Goal: Information Seeking & Learning: Learn about a topic

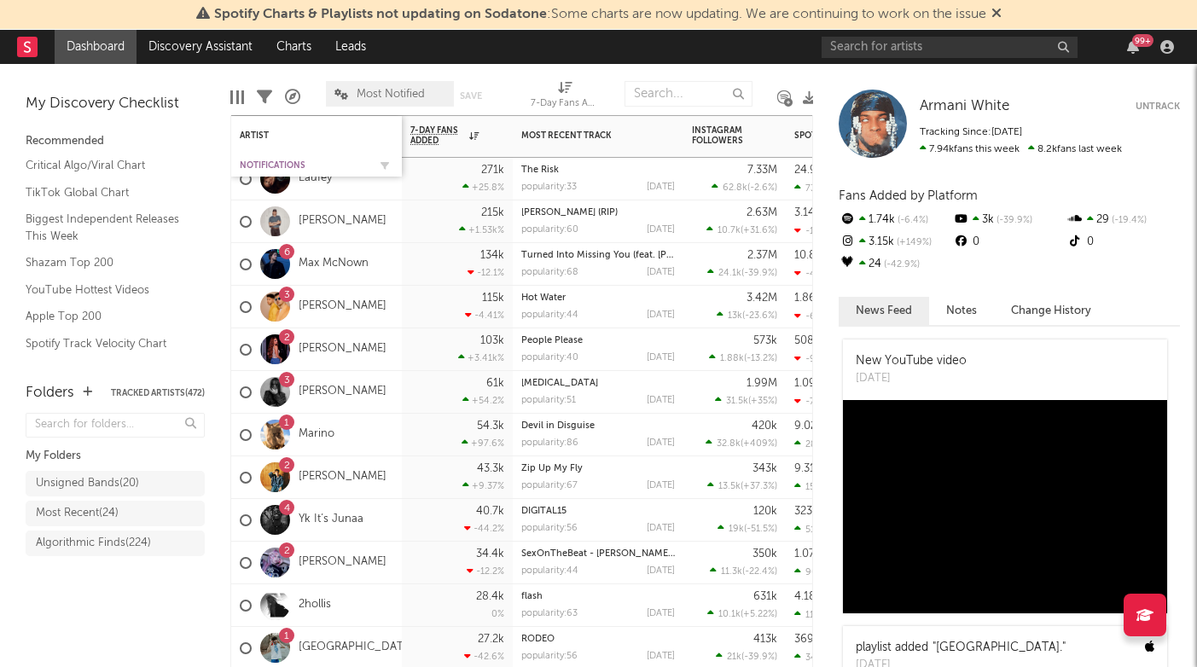
click at [283, 165] on div "Notifications" at bounding box center [304, 165] width 128 height 10
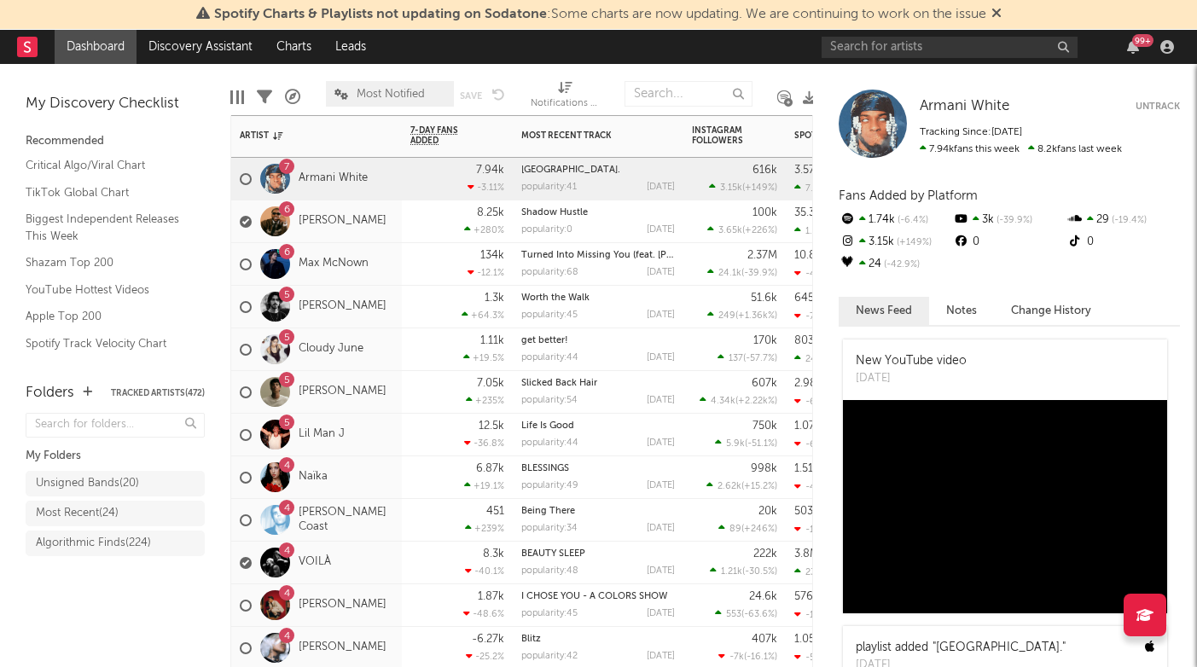
click at [393, 282] on div "6 [PERSON_NAME]" at bounding box center [316, 264] width 171 height 43
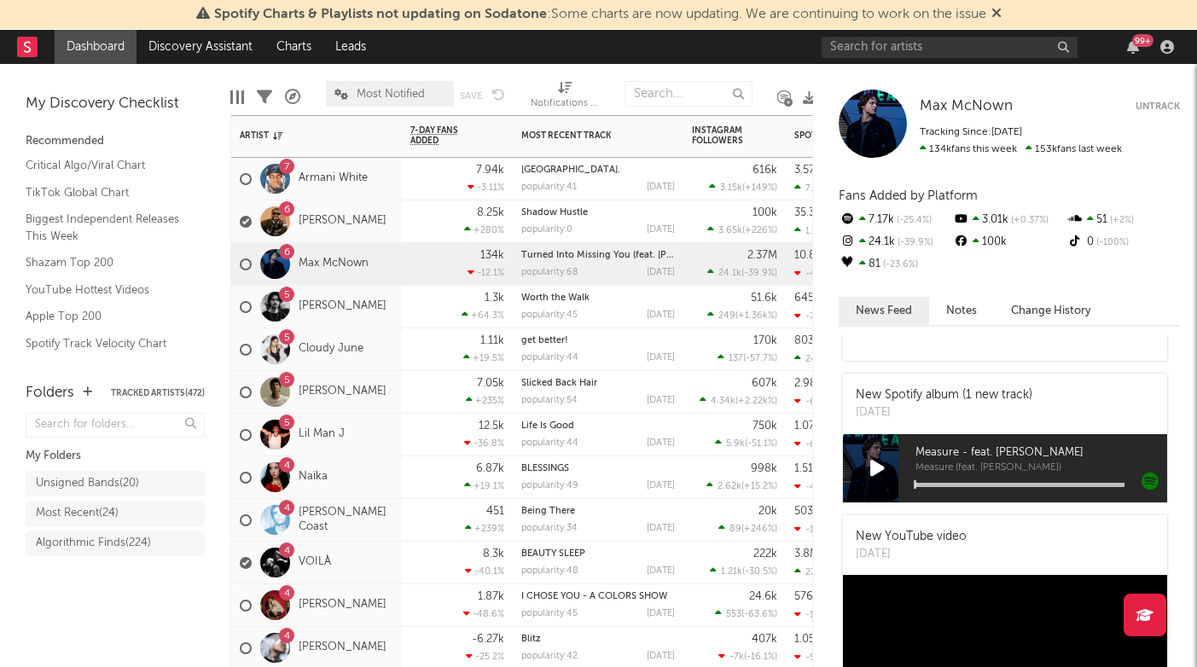
scroll to position [853, 0]
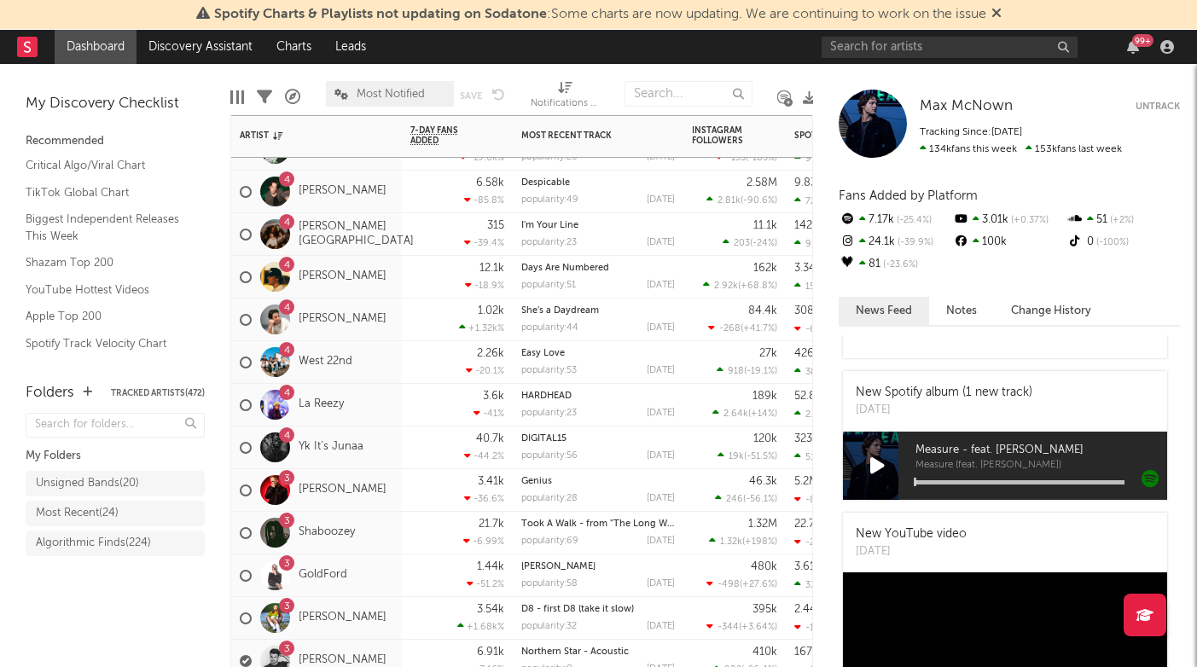
click at [387, 378] on div "4 West 22nd" at bounding box center [316, 362] width 171 height 43
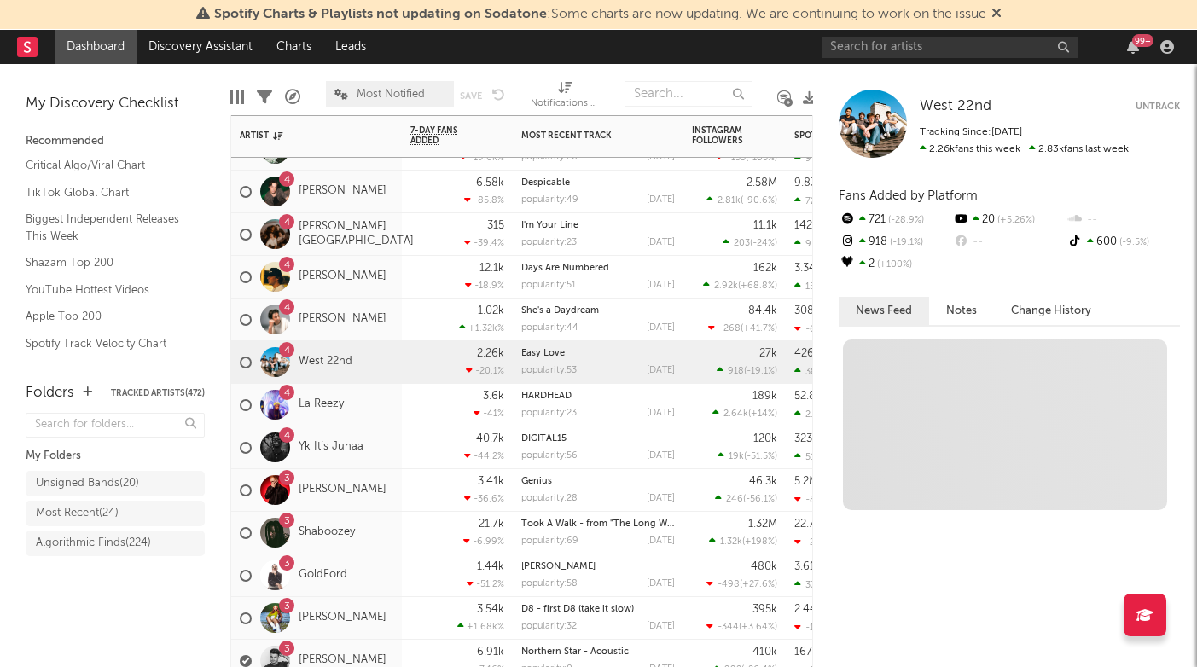
scroll to position [0, 0]
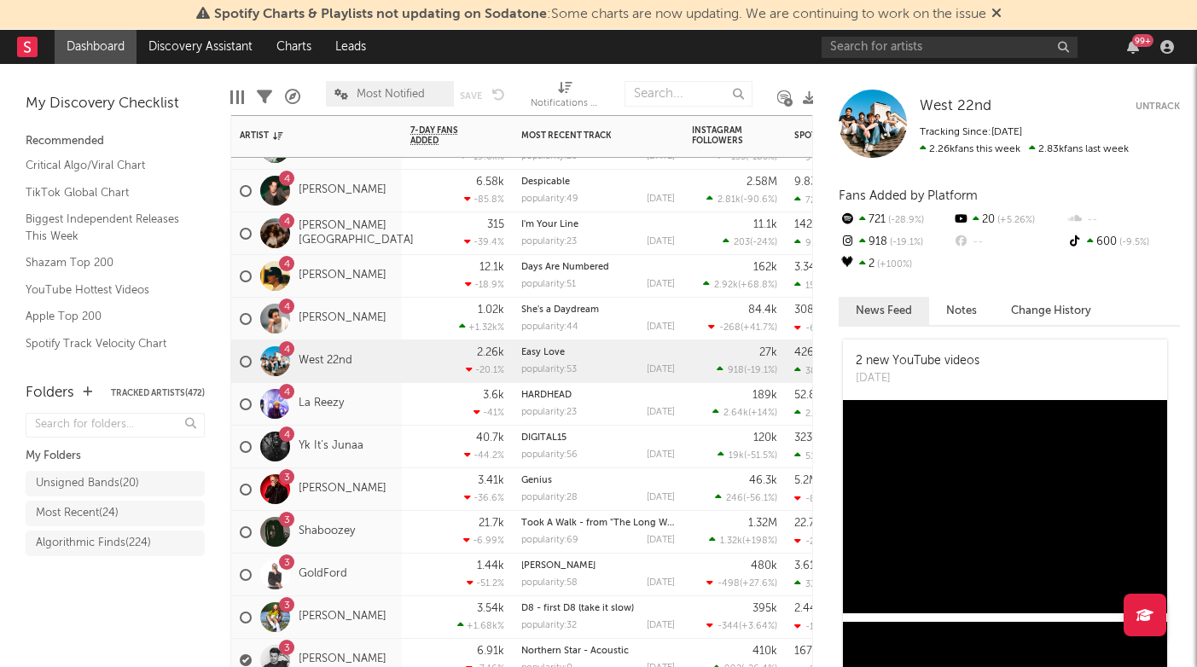
click at [376, 417] on div "4 La Reezy" at bounding box center [316, 404] width 171 height 43
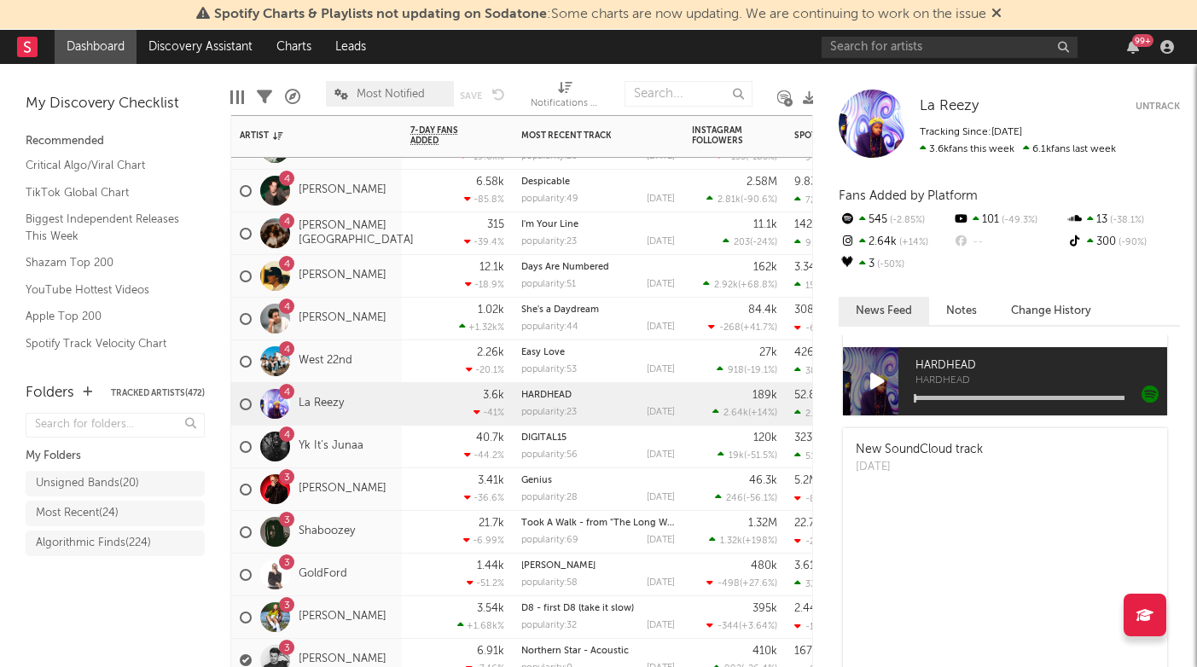
scroll to position [211, 0]
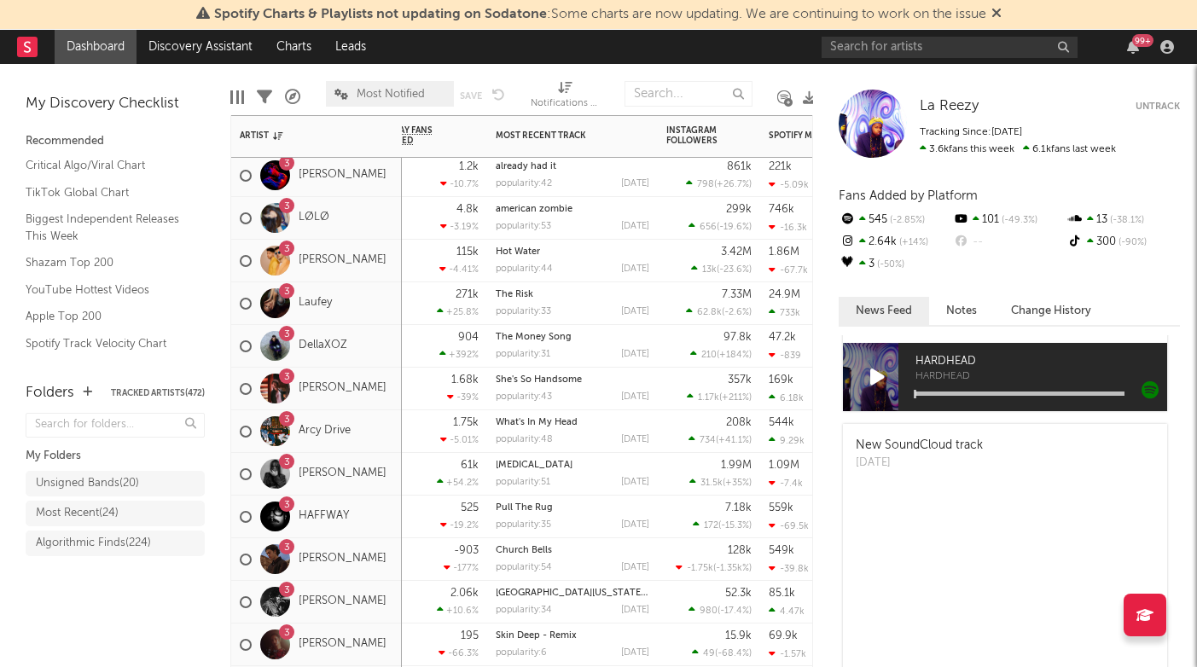
click at [383, 448] on div "[STREET_ADDRESS]" at bounding box center [316, 432] width 171 height 43
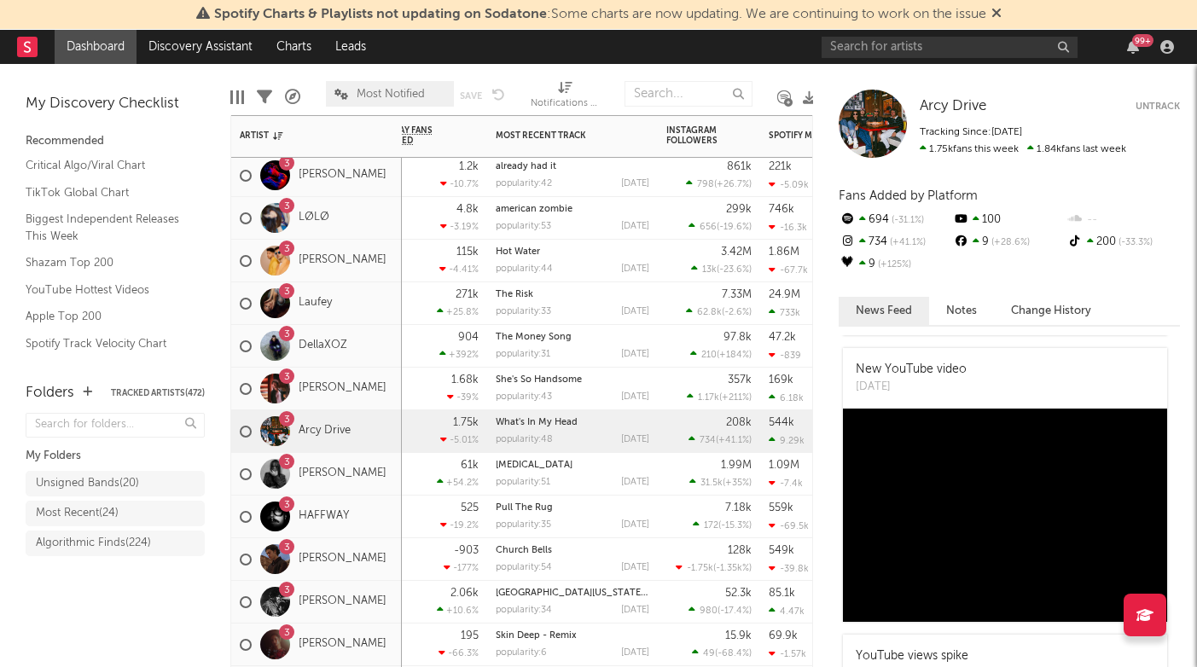
scroll to position [418, 0]
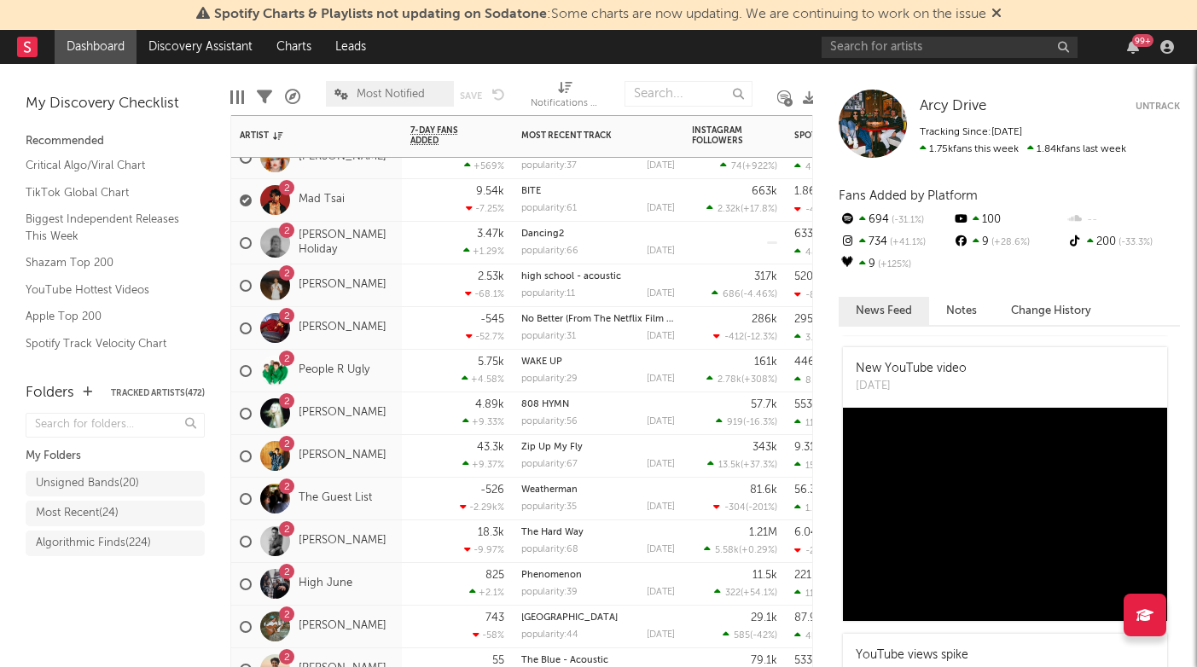
click at [381, 558] on div "2 [PERSON_NAME]" at bounding box center [313, 542] width 147 height 50
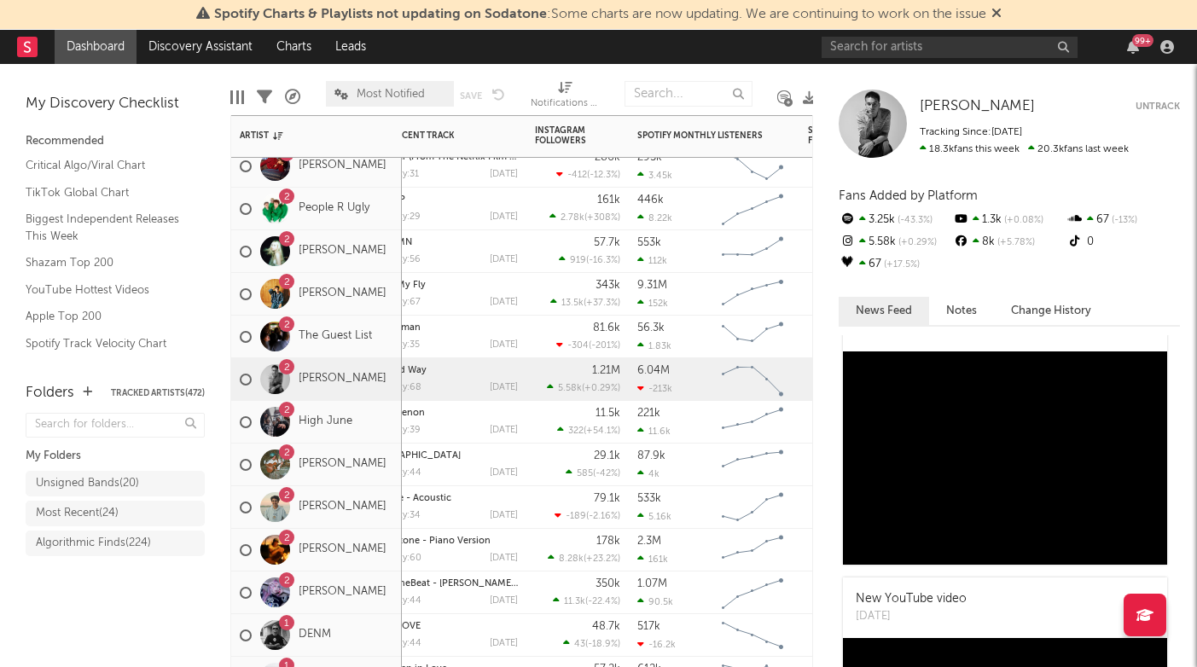
scroll to position [789, 0]
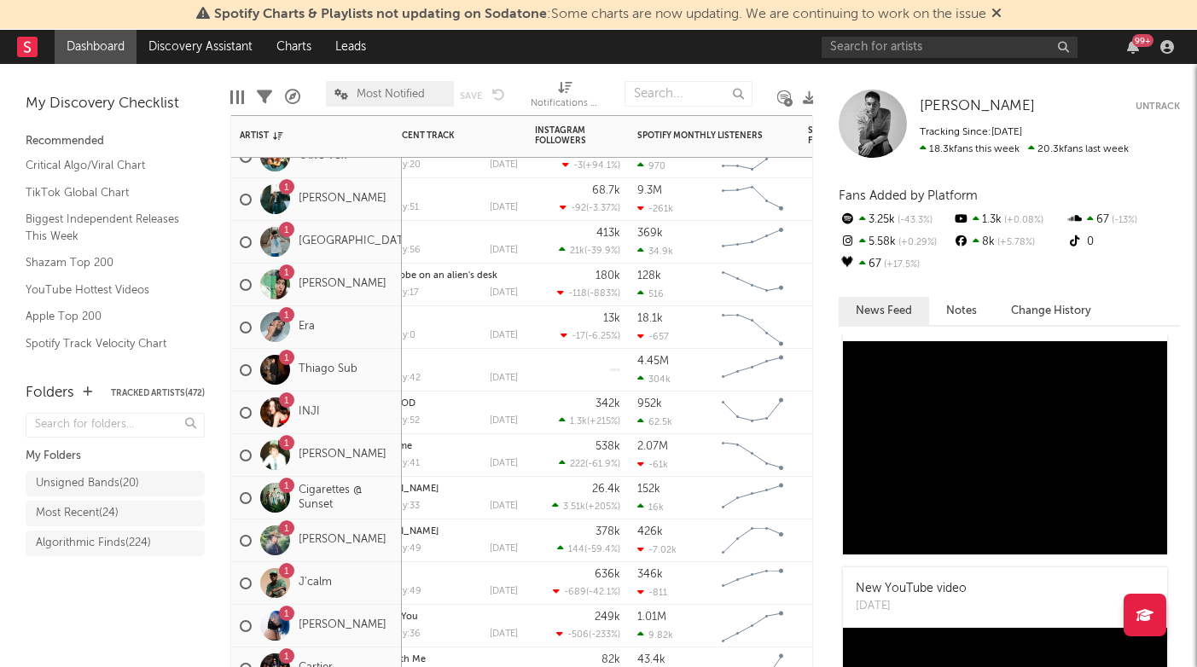
click at [368, 516] on div "1 [PERSON_NAME]" at bounding box center [313, 541] width 147 height 50
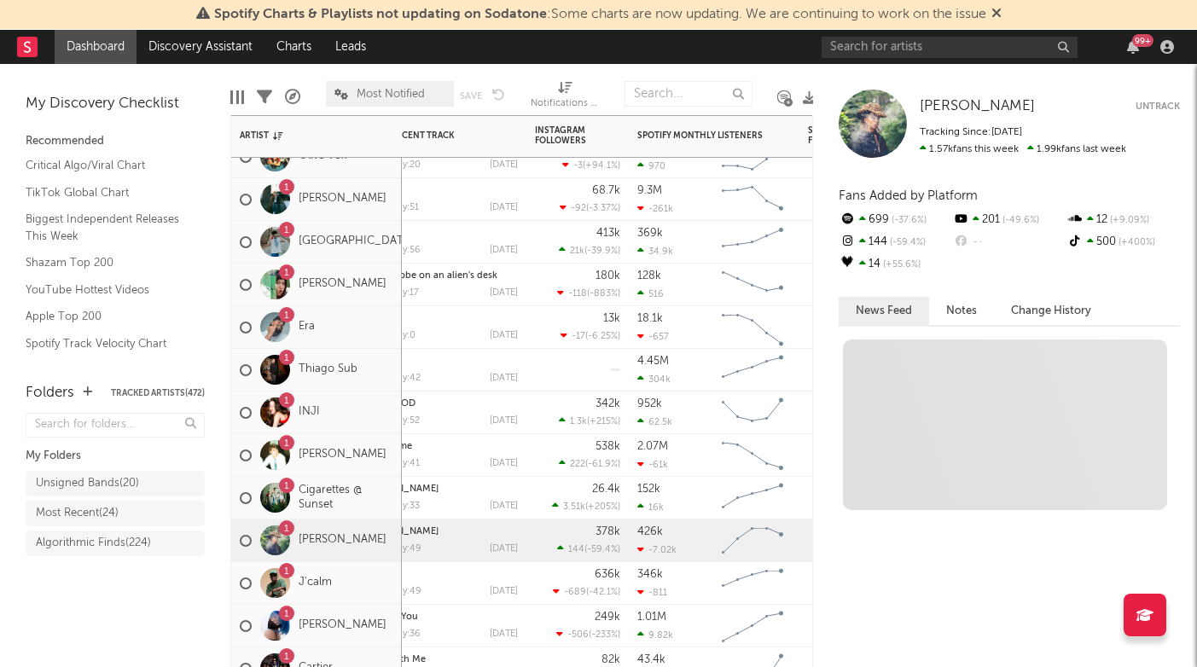
scroll to position [0, 0]
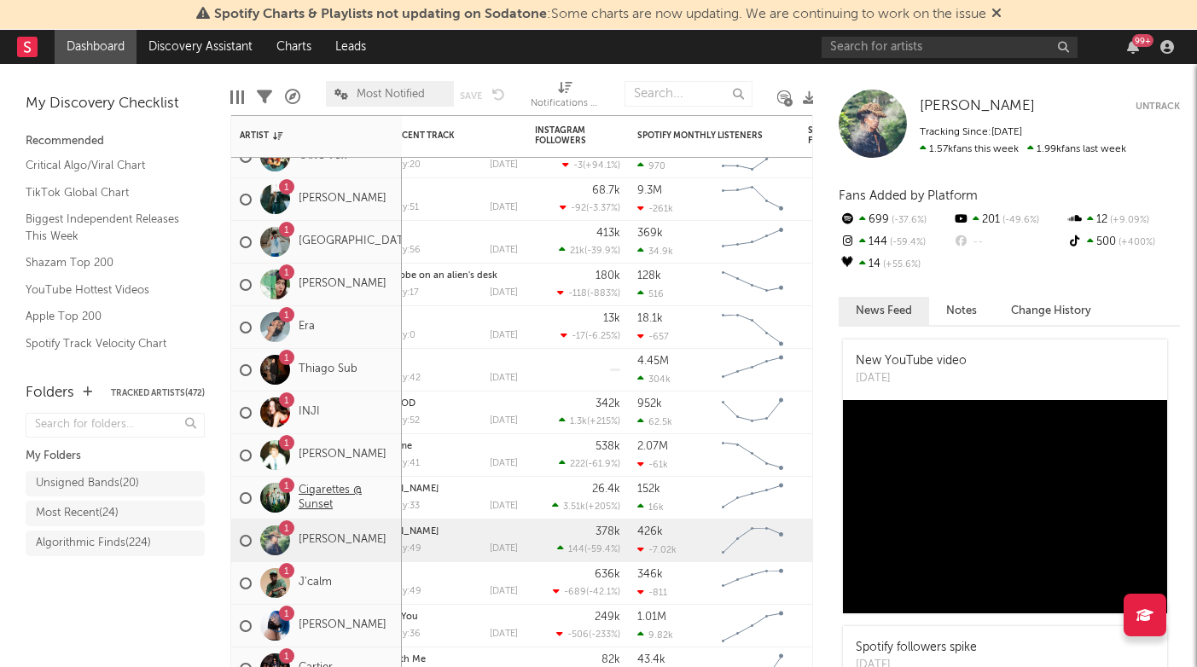
click at [370, 510] on link "Cigarettes @ Sunset" at bounding box center [346, 498] width 95 height 29
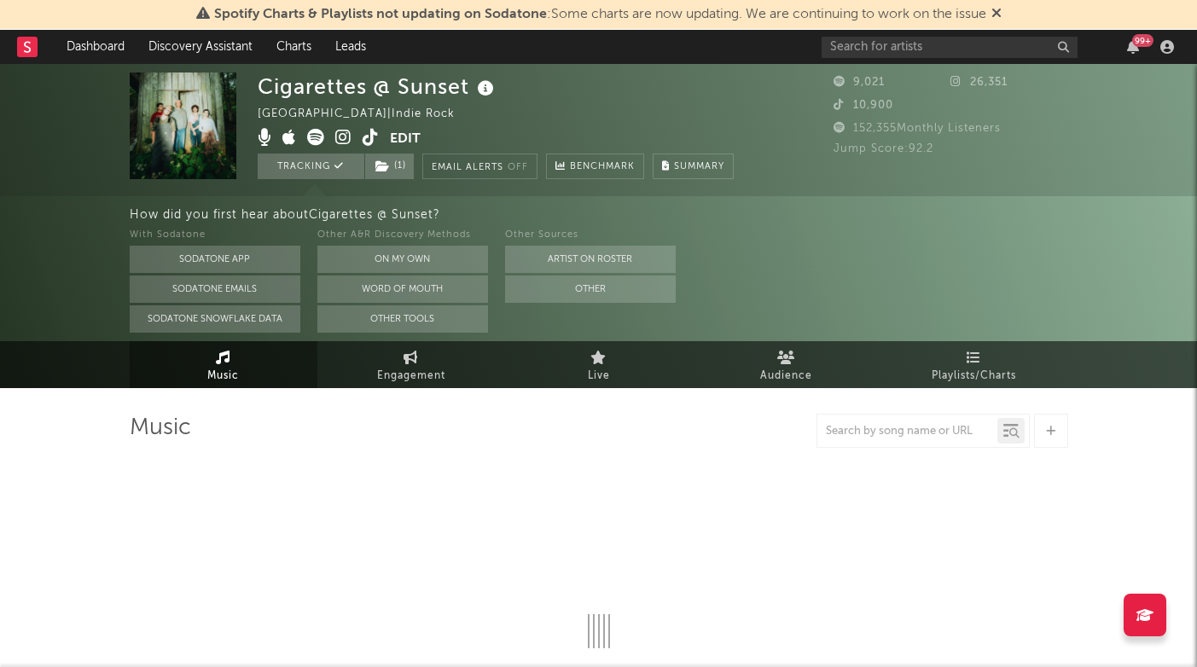
select select "1w"
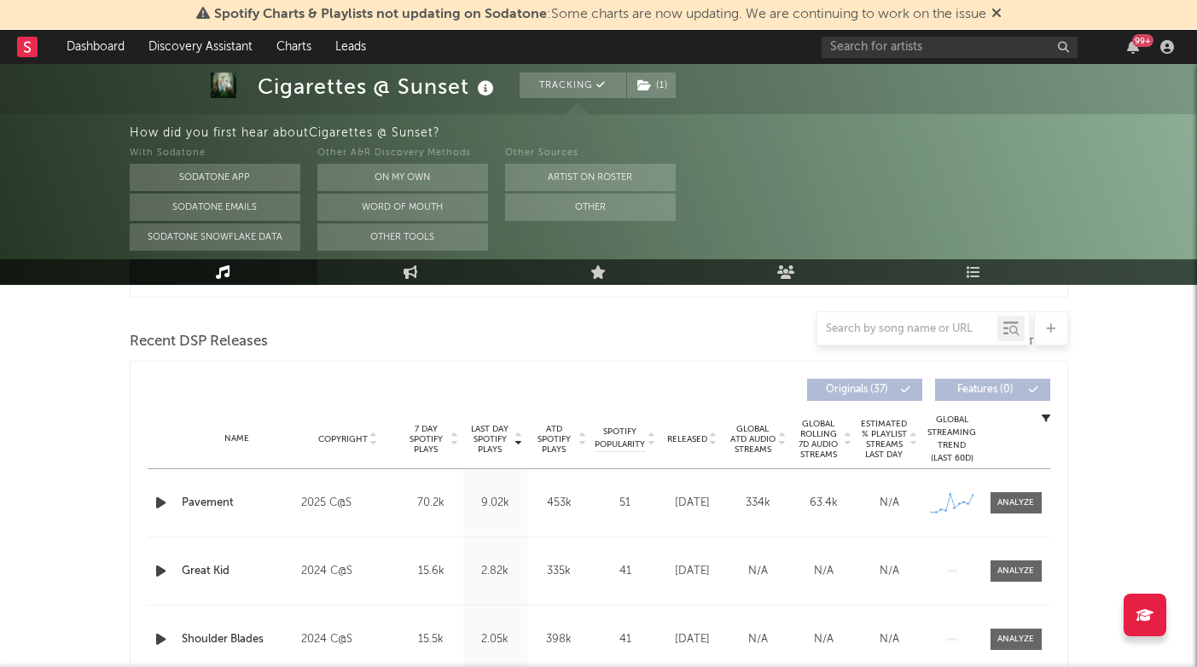
scroll to position [571, 0]
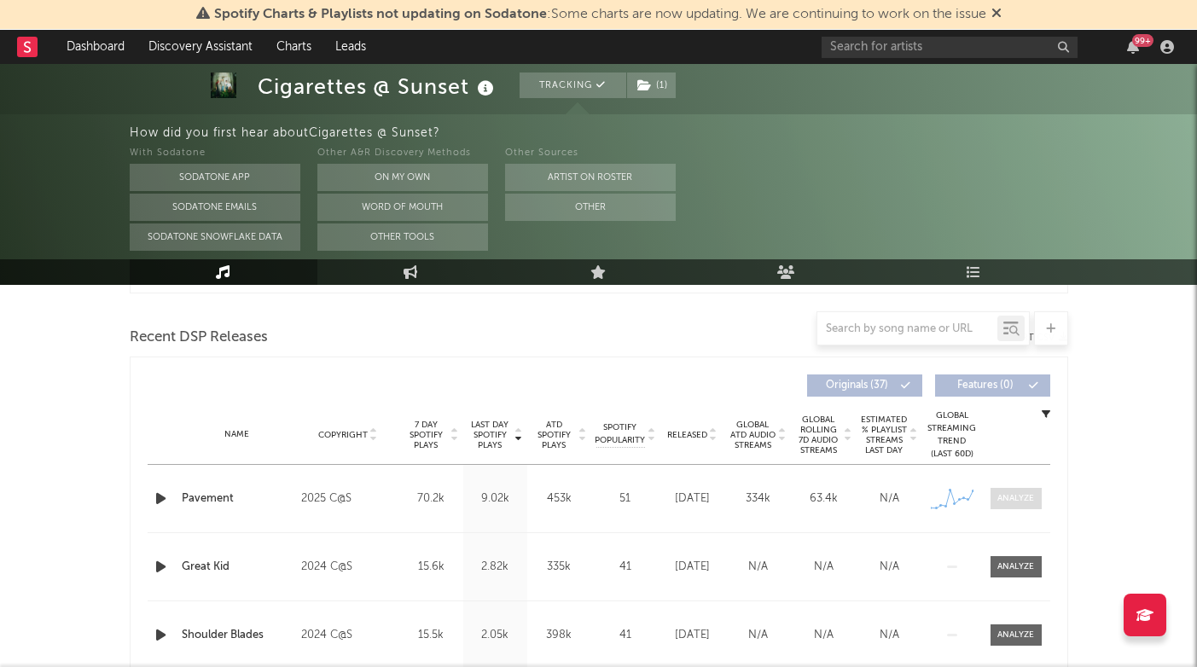
click at [1024, 502] on div at bounding box center [1016, 498] width 37 height 13
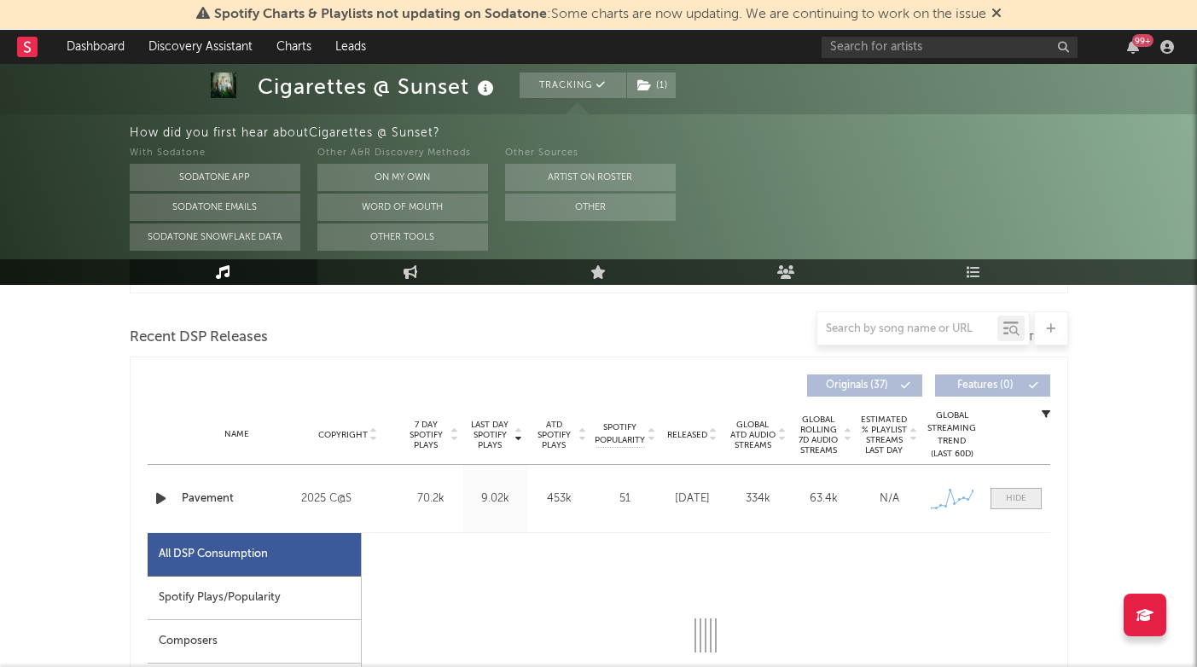
select select "1w"
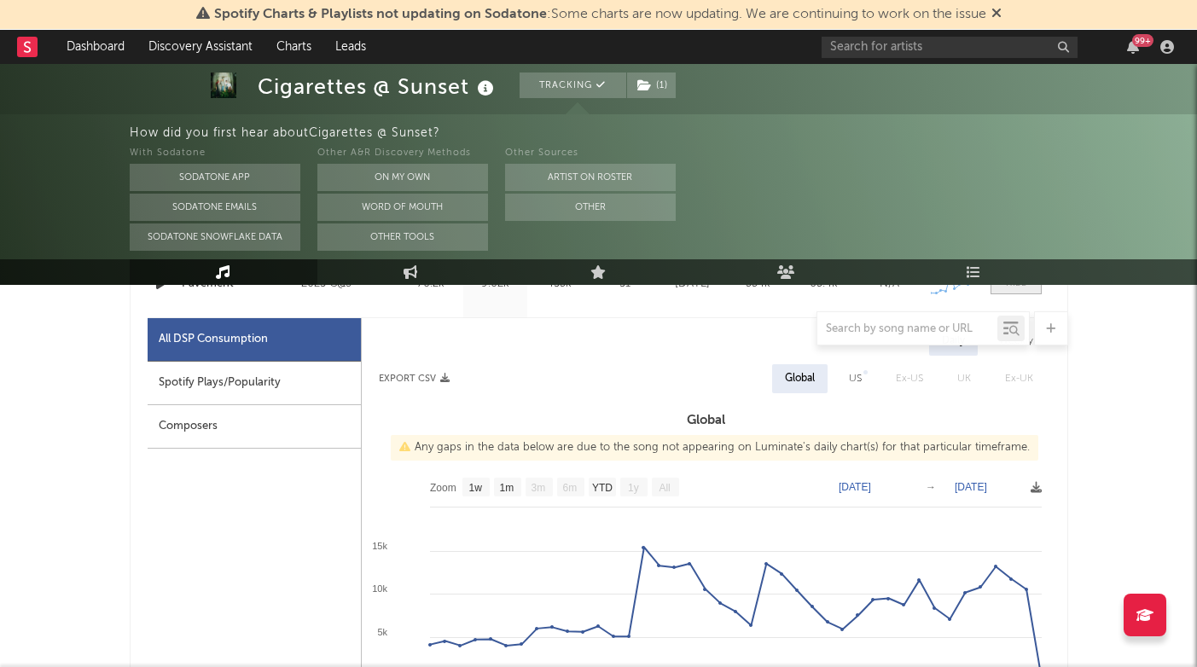
scroll to position [836, 0]
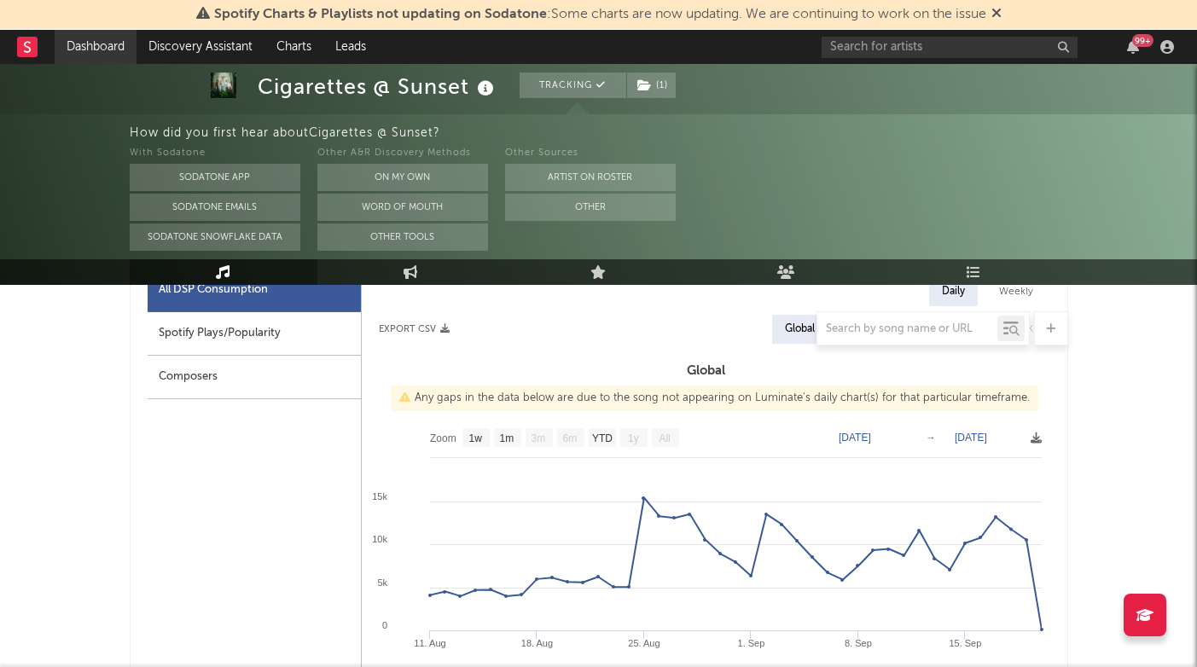
click at [109, 49] on link "Dashboard" at bounding box center [96, 47] width 82 height 34
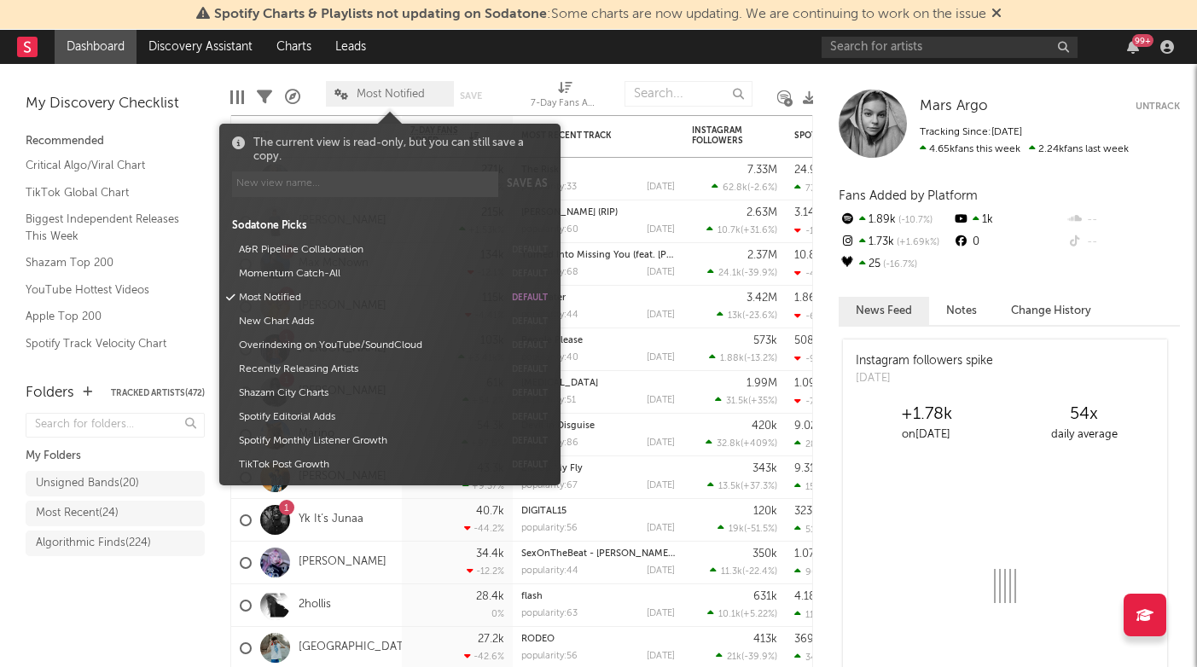
click at [392, 95] on span "Most Notified" at bounding box center [391, 94] width 68 height 11
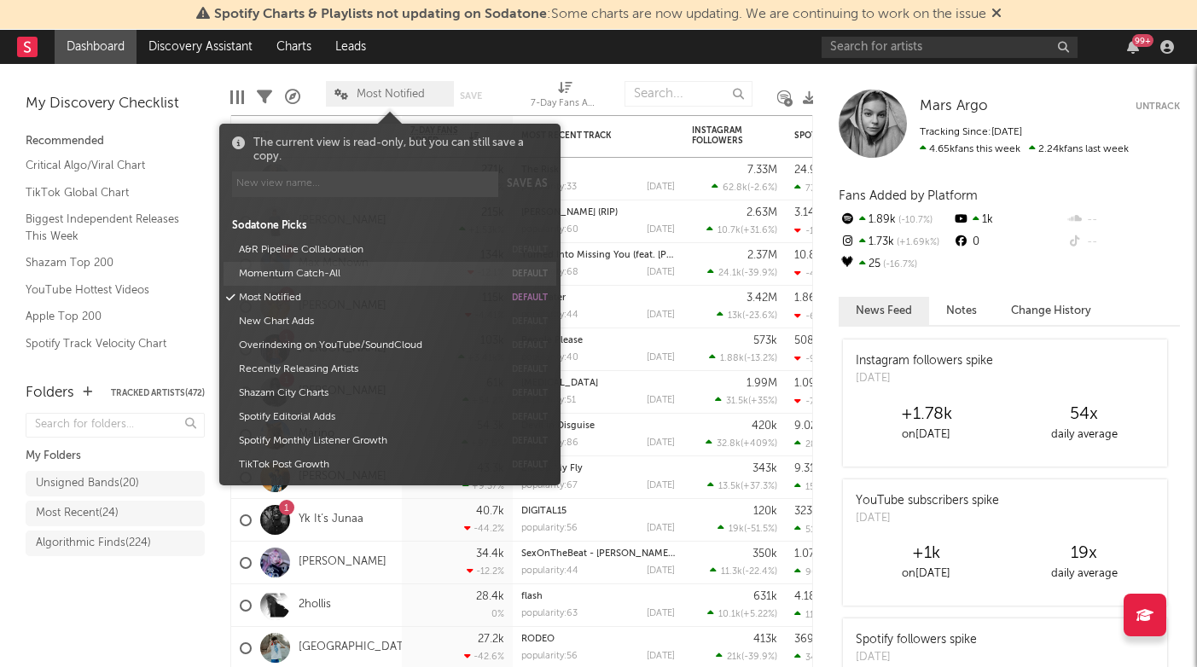
click at [311, 276] on button "Momentum Catch-All" at bounding box center [368, 274] width 271 height 24
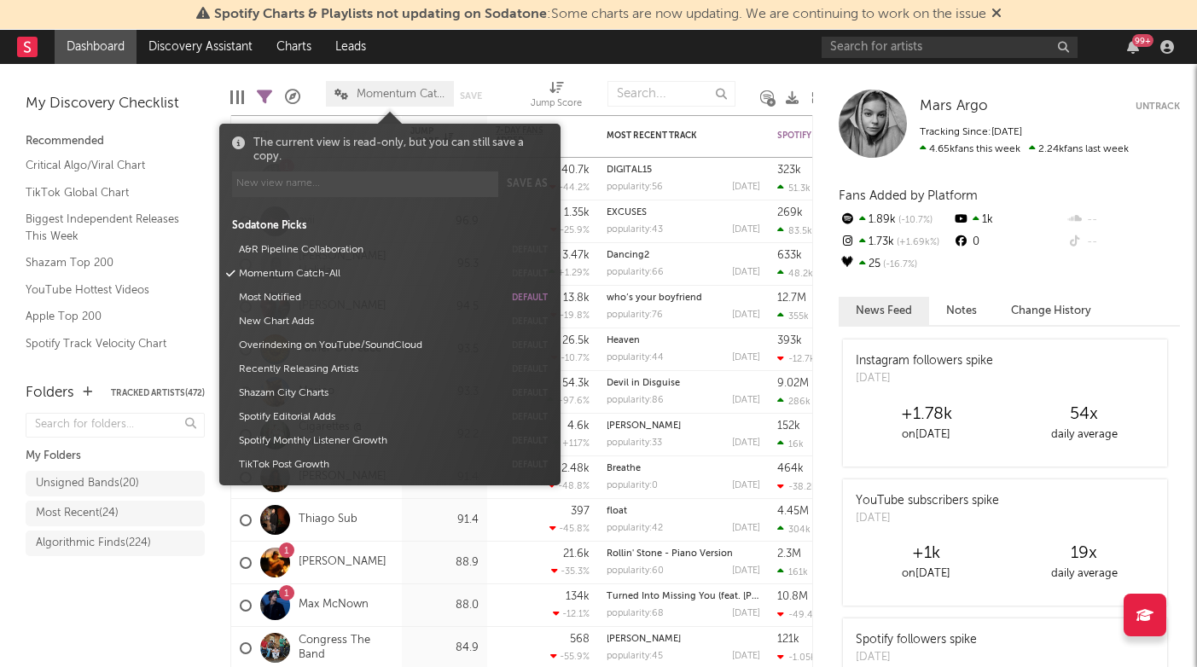
click at [122, 634] on div "Folders Tracked Artists ( 472 ) My Folders Unsigned Bands ( 20 ) Most Recent ( …" at bounding box center [115, 517] width 230 height 302
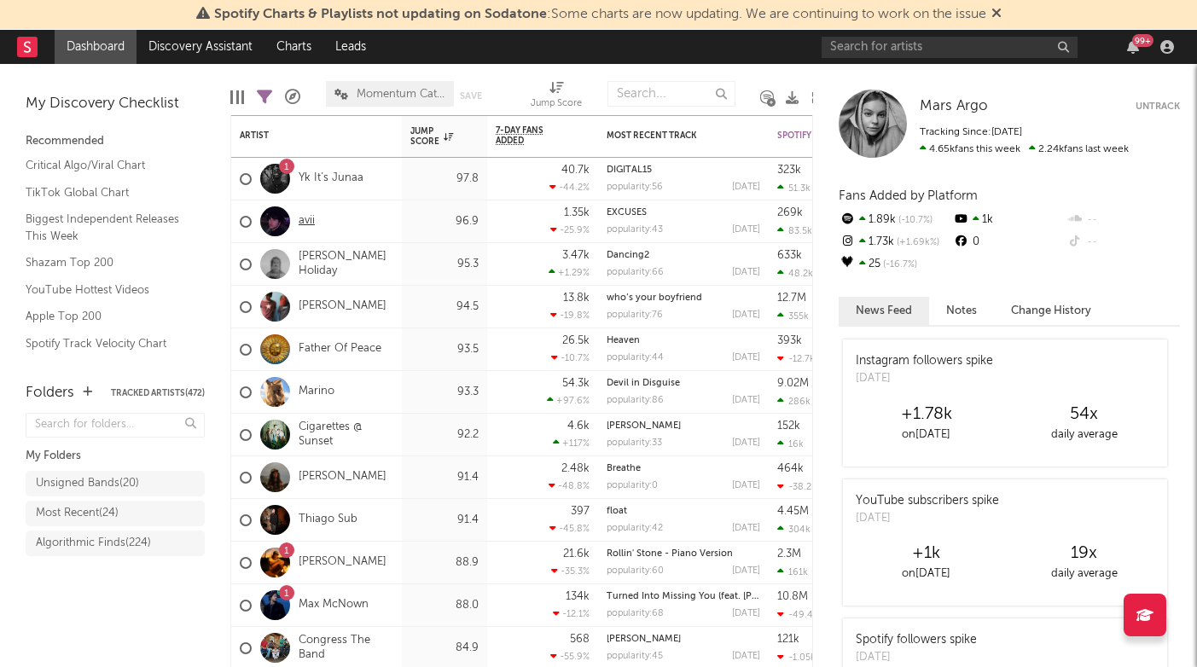
click at [312, 225] on link "avii" at bounding box center [307, 221] width 16 height 15
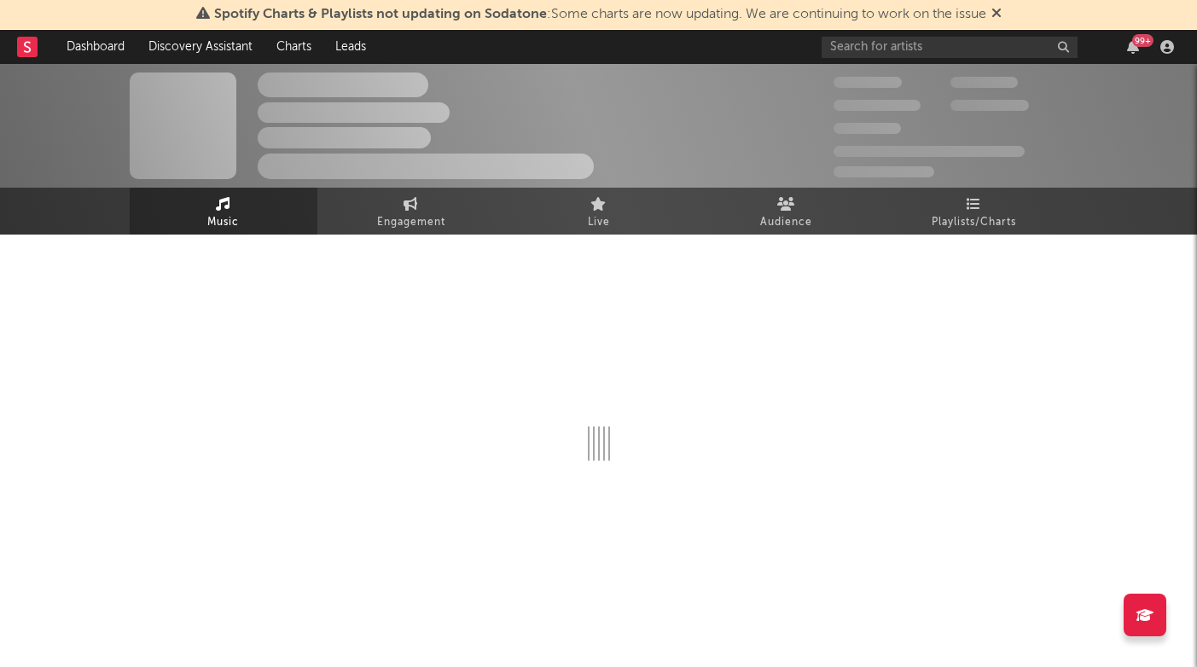
select select "1w"
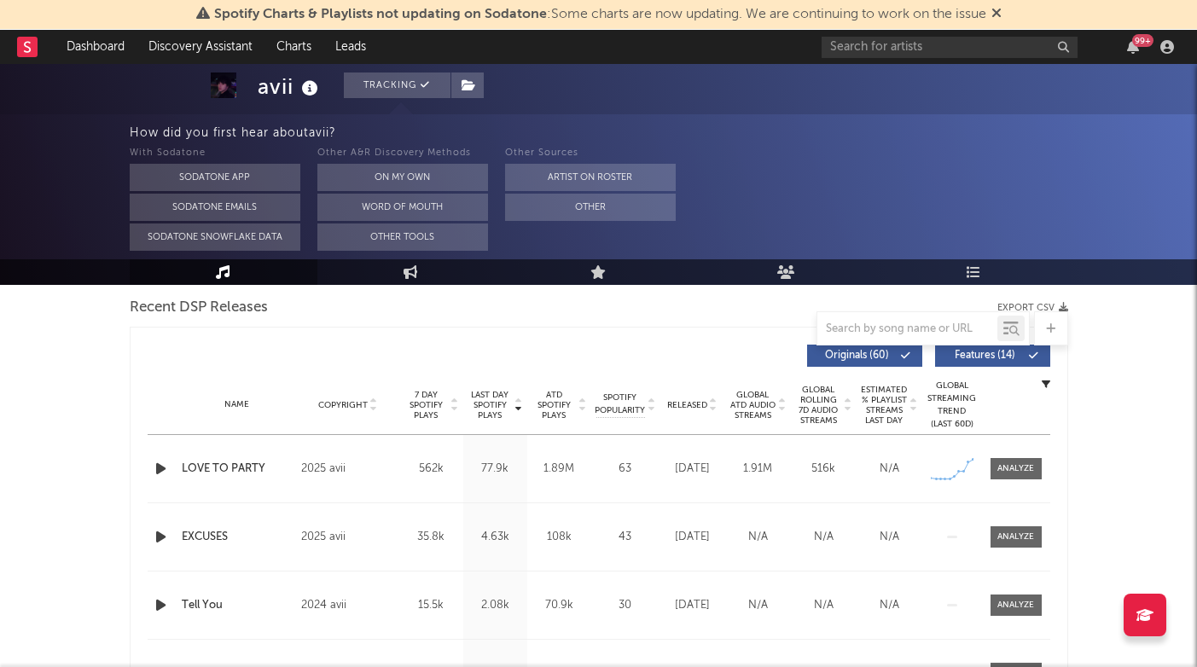
scroll to position [628, 0]
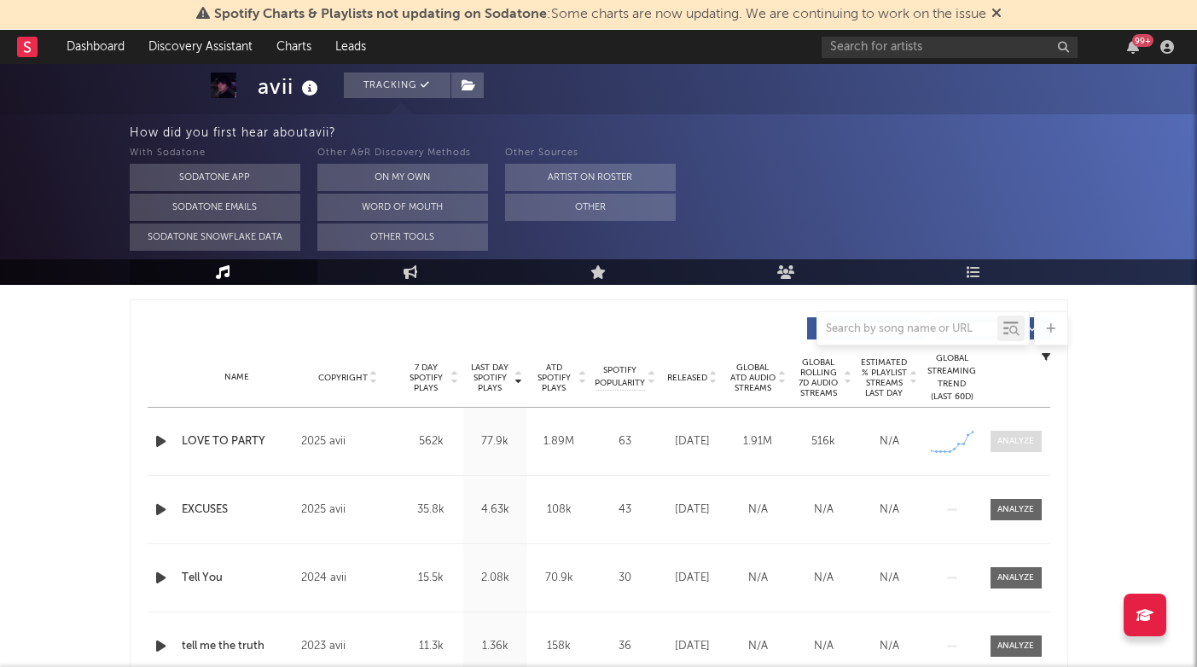
click at [1011, 440] on div at bounding box center [1016, 441] width 37 height 13
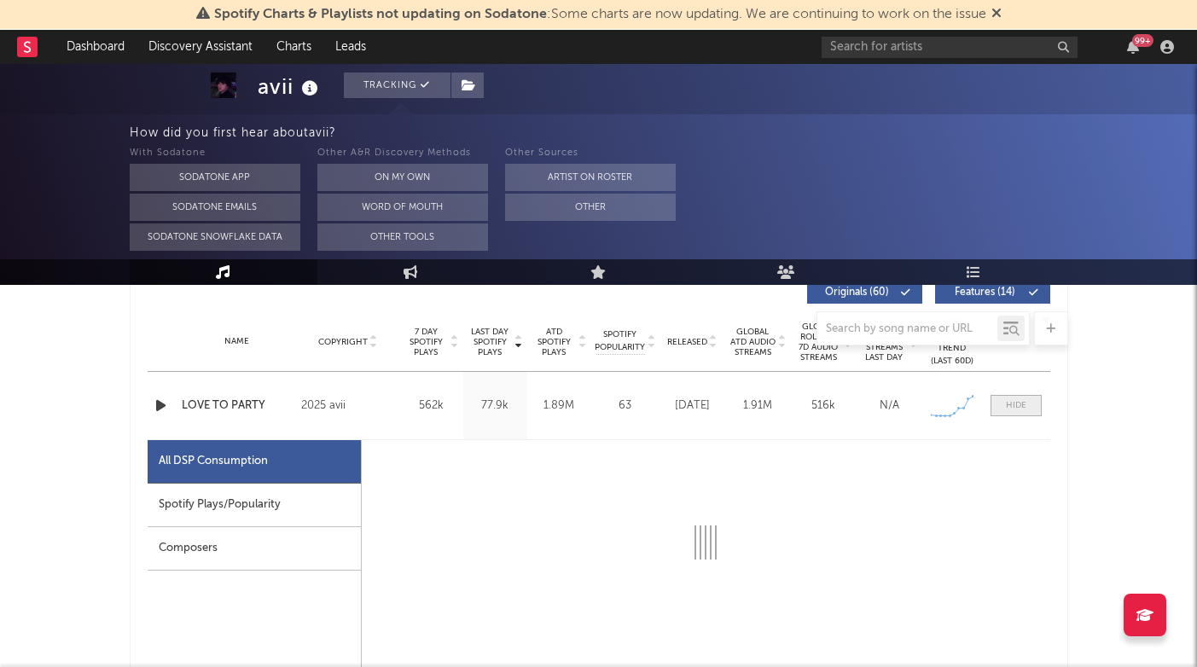
select select "1w"
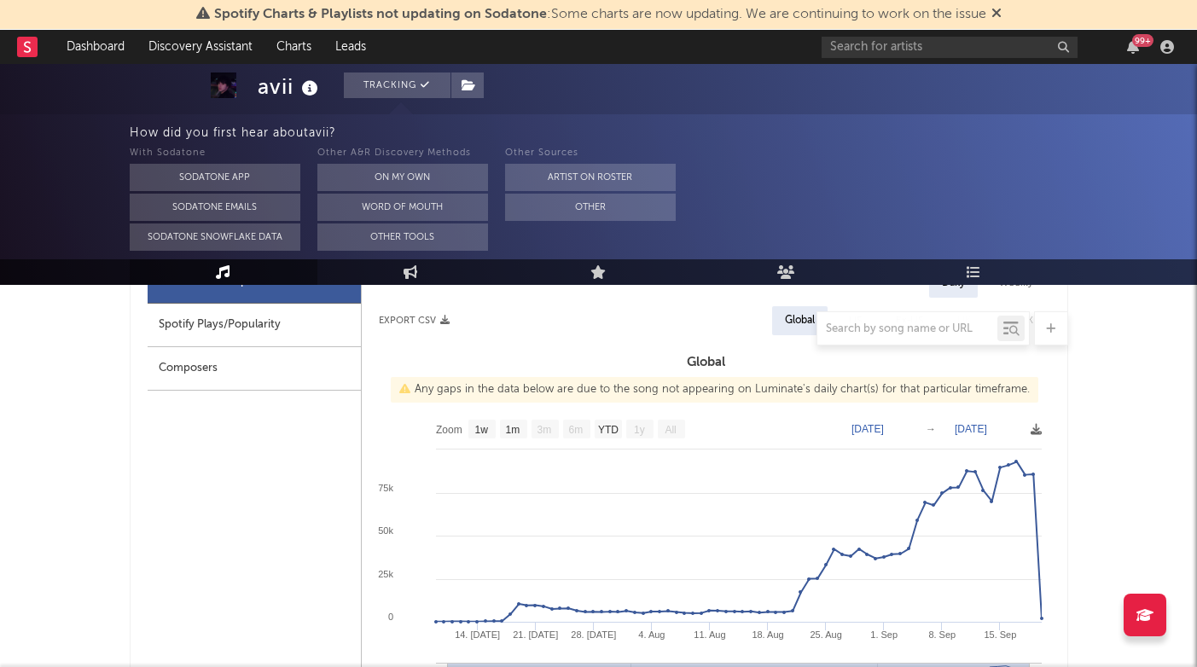
scroll to position [848, 0]
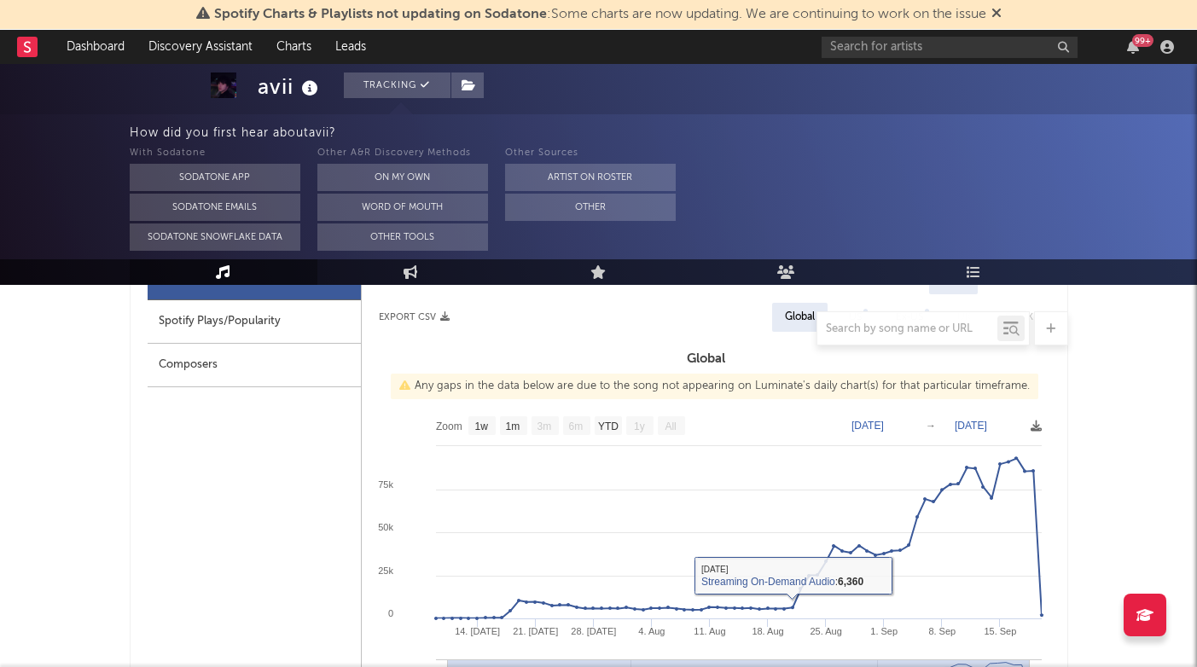
click at [293, 334] on div at bounding box center [599, 329] width 939 height 34
click at [201, 331] on div at bounding box center [599, 329] width 939 height 34
click at [205, 347] on div "Composers" at bounding box center [254, 366] width 213 height 44
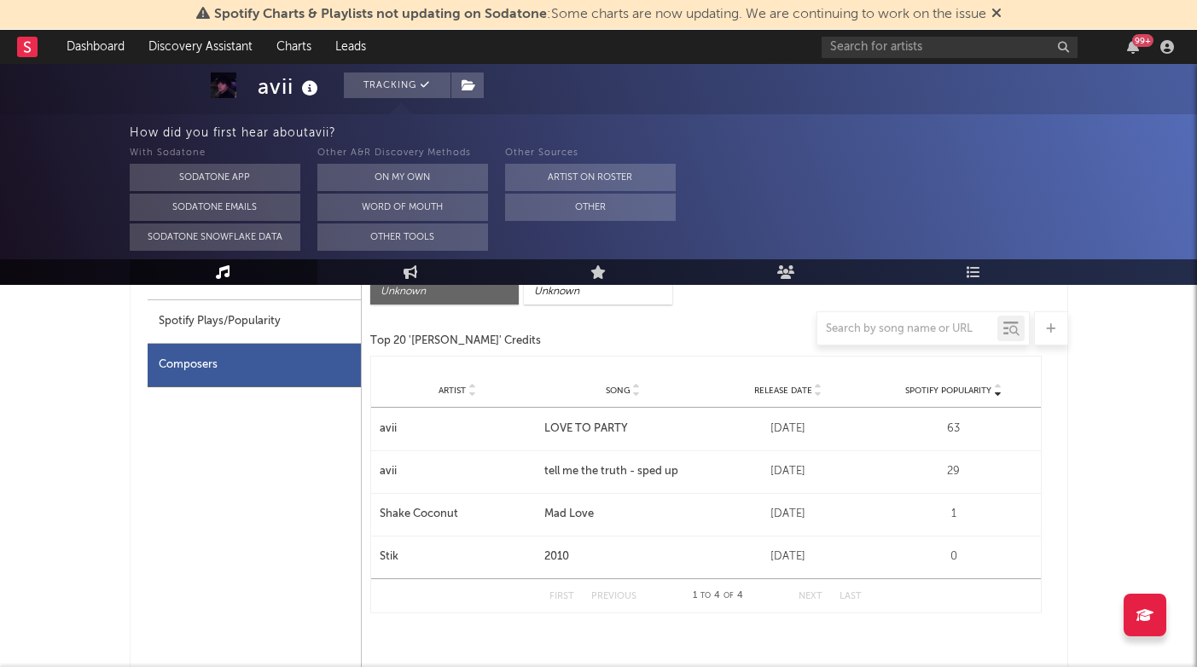
click at [212, 304] on div "Spotify Plays/Popularity" at bounding box center [254, 322] width 213 height 44
select select "1w"
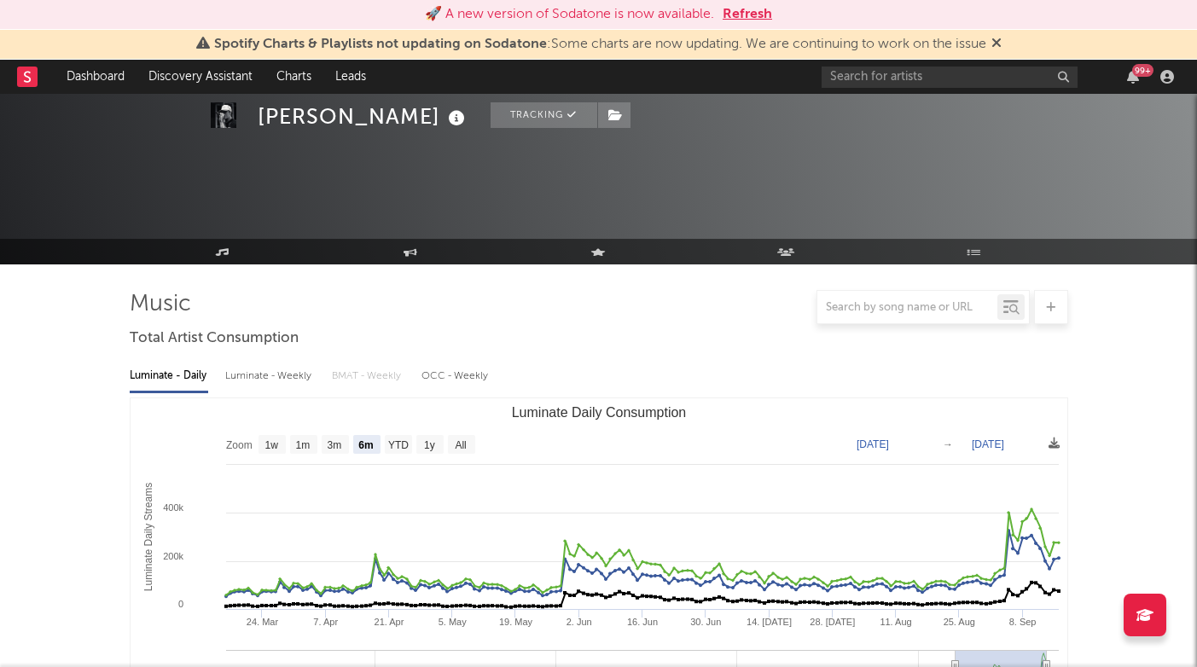
select select "6m"
